Goal: Find specific page/section: Find specific page/section

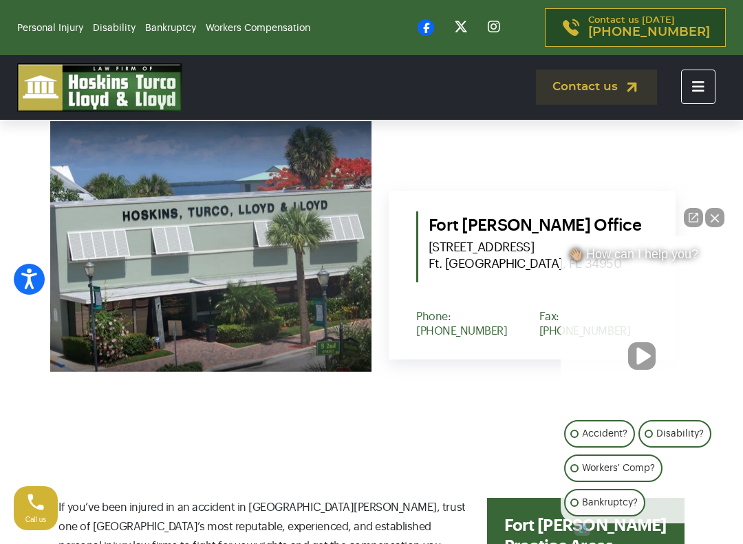
scroll to position [528, 0]
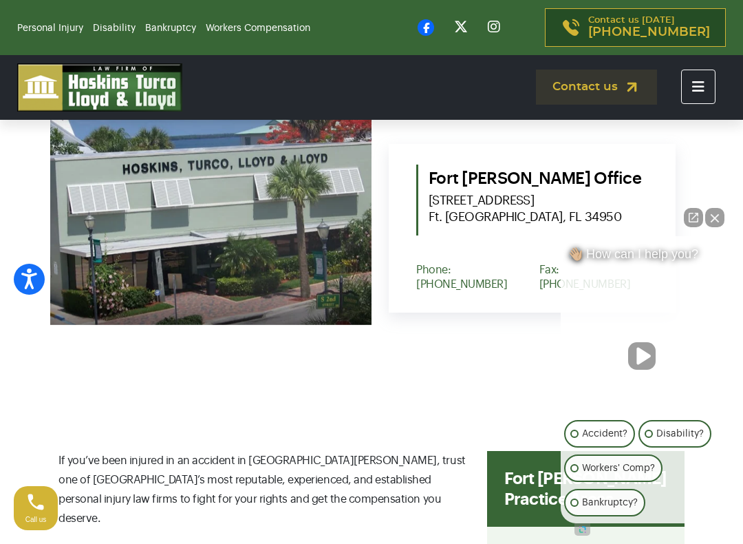
click at [714, 216] on button "Close Intaker Chat Widget" at bounding box center [714, 217] width 19 height 19
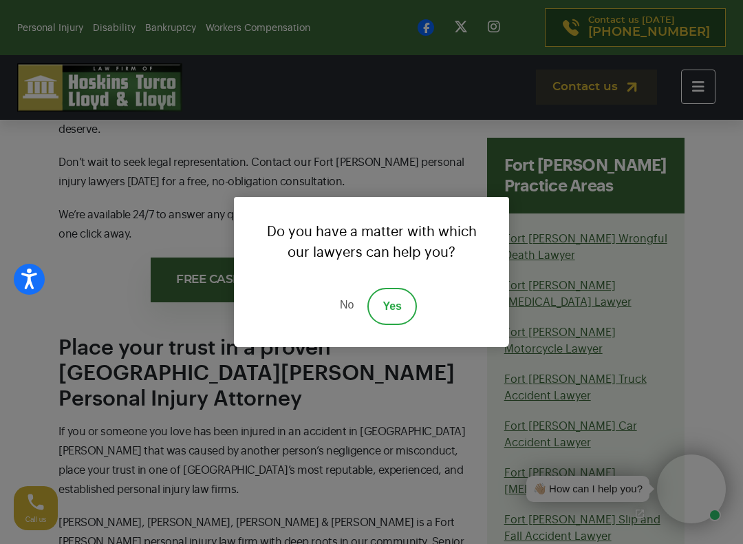
scroll to position [923, 0]
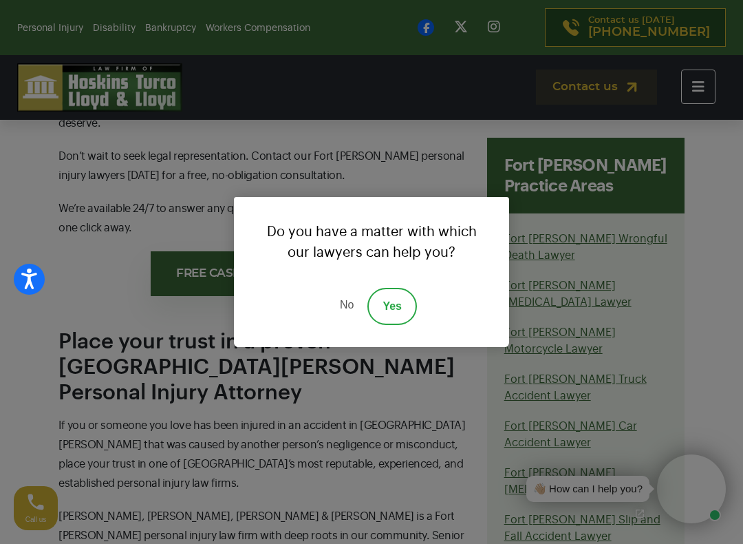
click at [350, 303] on link "No" at bounding box center [346, 306] width 41 height 37
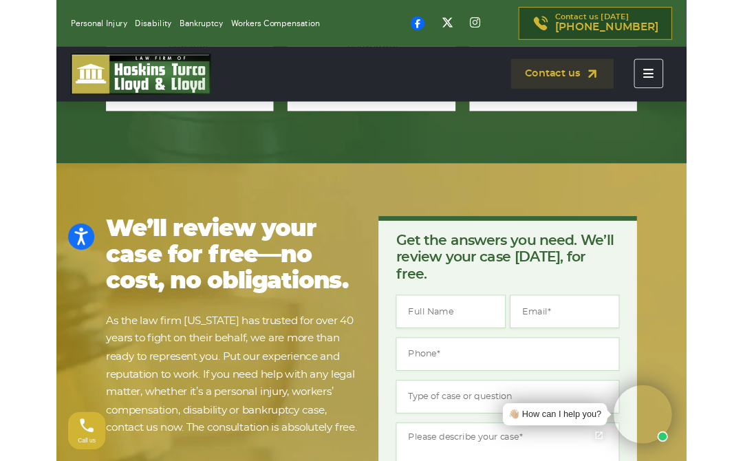
scroll to position [10348, 0]
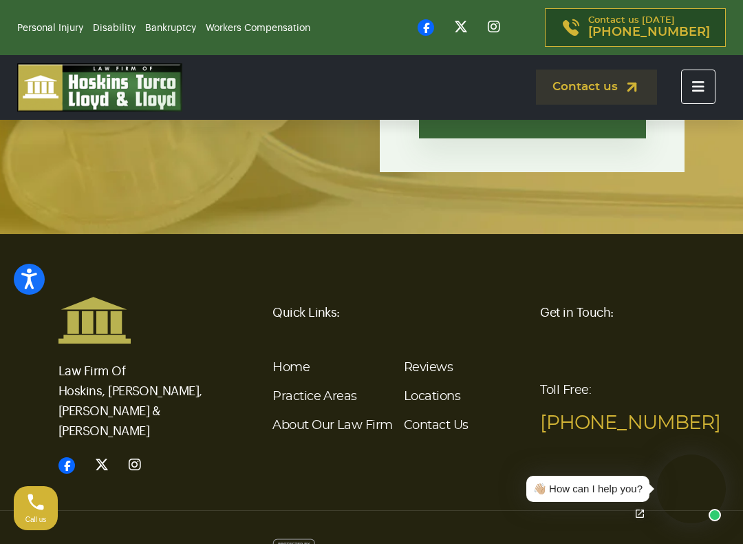
scroll to position [5063, 0]
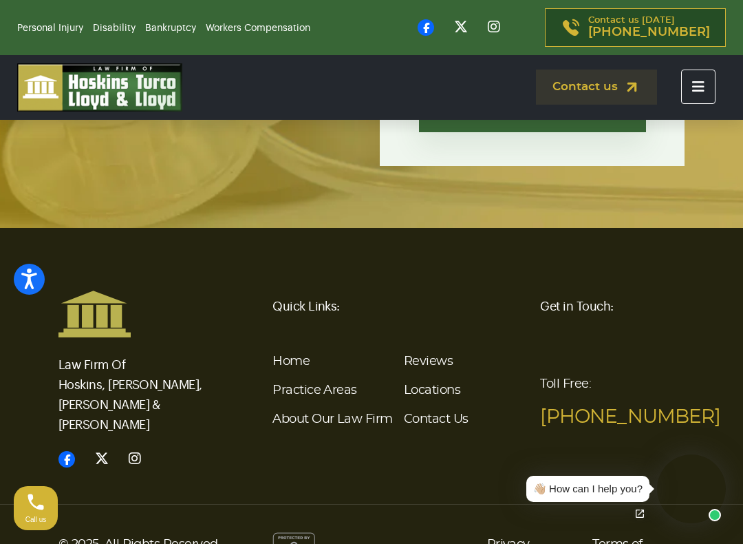
click at [365, 413] on link "About Our Law Firm" at bounding box center [333, 419] width 120 height 12
